Goal: Task Accomplishment & Management: Manage account settings

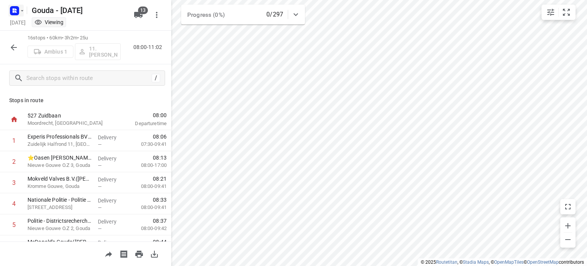
click at [23, 13] on icon "button" at bounding box center [22, 11] width 6 height 6
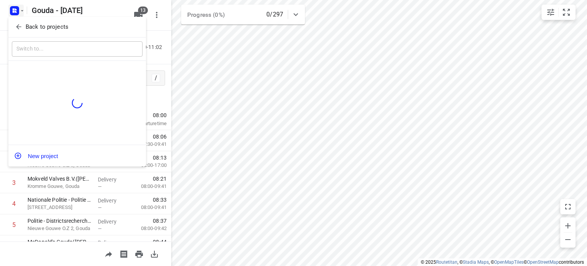
click at [26, 24] on p "Back to projects" at bounding box center [47, 27] width 43 height 9
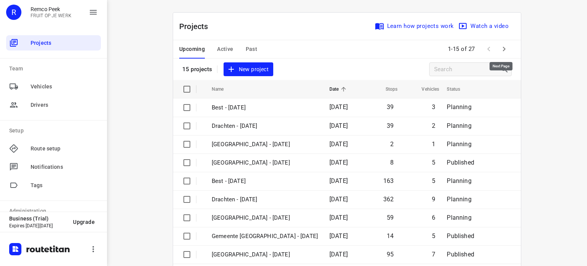
click at [500, 45] on icon "button" at bounding box center [504, 48] width 9 height 9
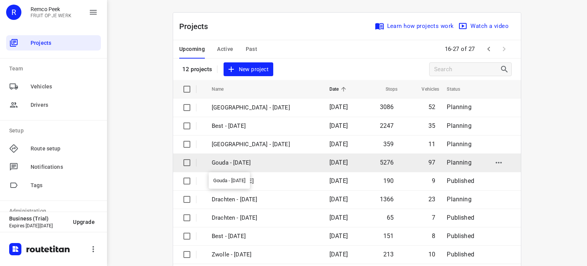
click at [235, 160] on p "Gouda - [DATE]" at bounding box center [265, 162] width 106 height 9
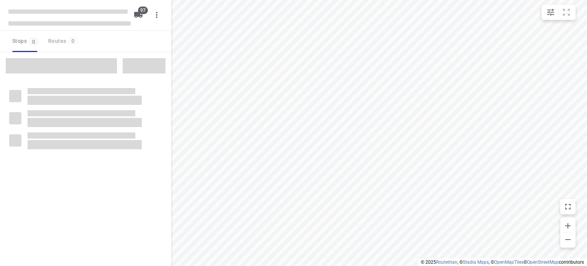
checkbox input "true"
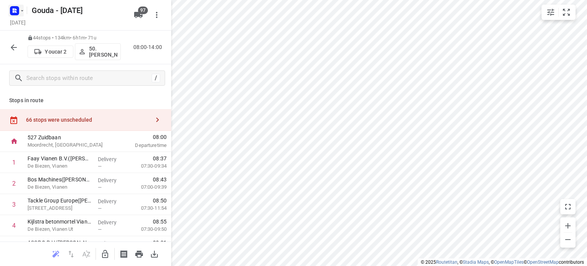
click at [20, 16] on icon "button" at bounding box center [14, 11] width 12 height 12
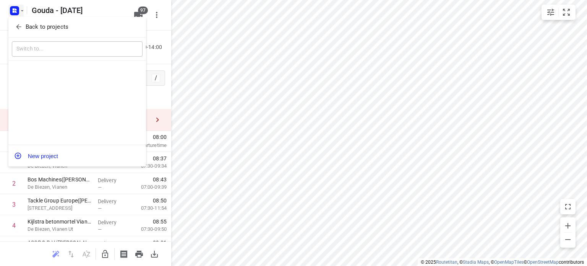
click at [20, 27] on icon "button" at bounding box center [19, 27] width 8 height 8
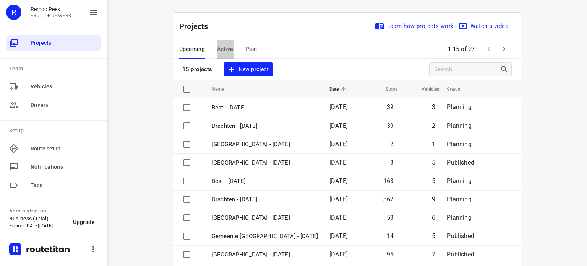
click at [224, 47] on span "Active" at bounding box center [225, 49] width 16 height 10
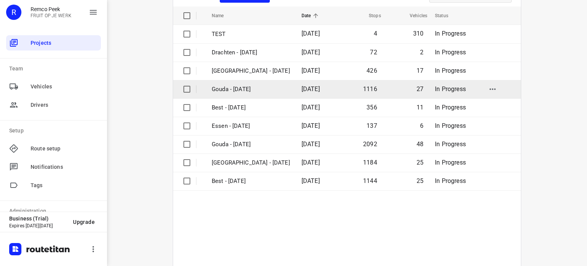
scroll to position [76, 0]
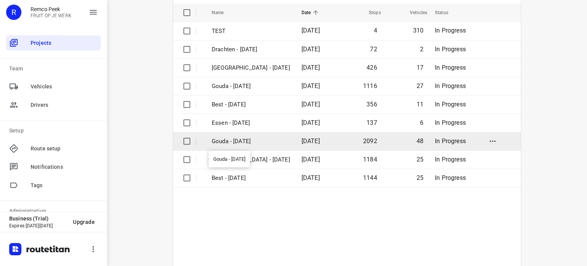
click at [238, 143] on p "Gouda - [DATE]" at bounding box center [251, 141] width 78 height 9
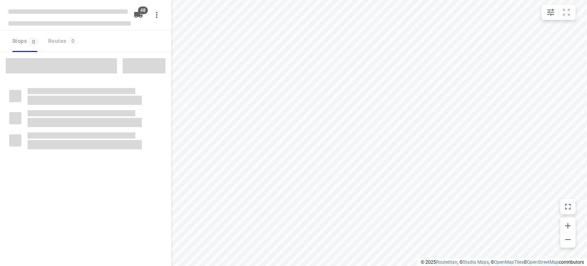
checkbox input "true"
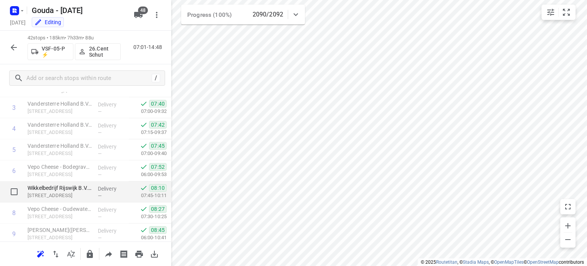
scroll to position [76, 0]
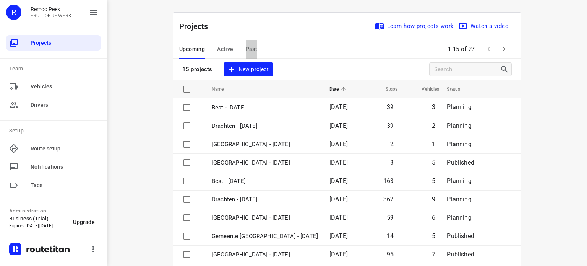
click at [250, 49] on span "Past" at bounding box center [252, 49] width 12 height 10
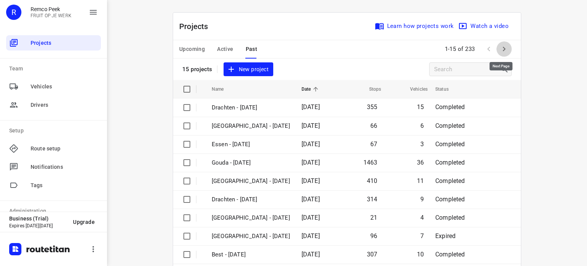
click at [507, 45] on button "button" at bounding box center [504, 48] width 15 height 15
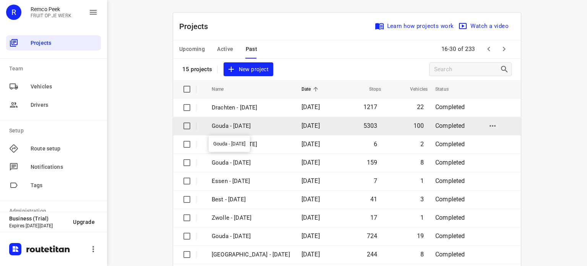
click at [236, 125] on p "Gouda - [DATE]" at bounding box center [251, 126] width 78 height 9
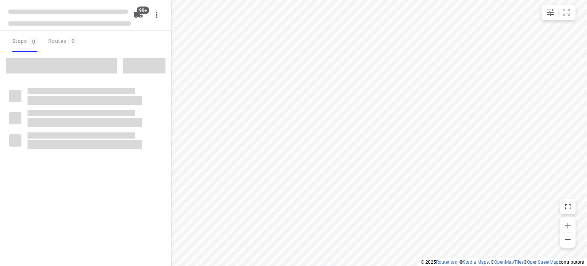
checkbox input "true"
